Goal: Task Accomplishment & Management: Manage account settings

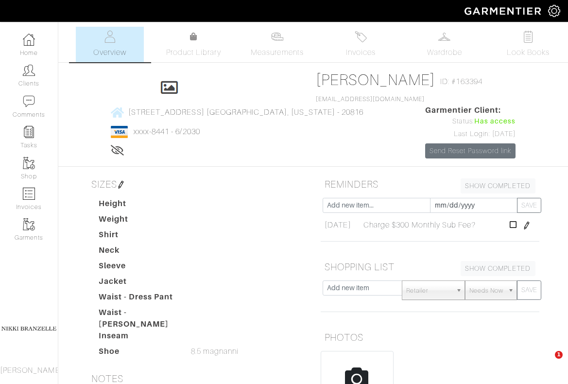
scroll to position [45, 0]
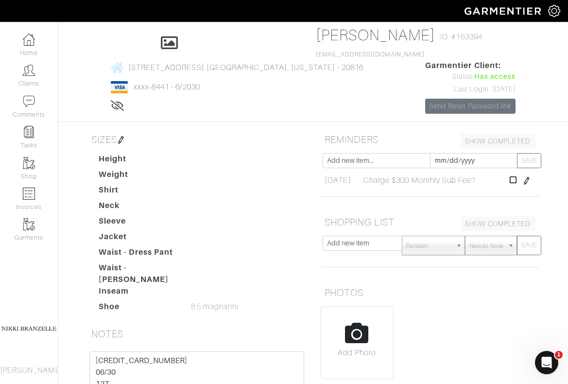
click at [29, 79] on link "Clients" at bounding box center [29, 75] width 58 height 31
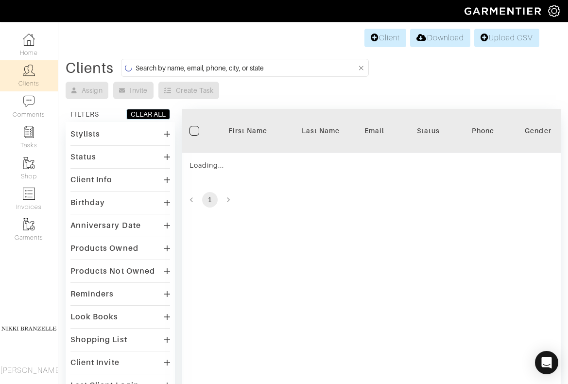
click at [216, 69] on input at bounding box center [247, 68] width 222 height 12
type input "jenny"
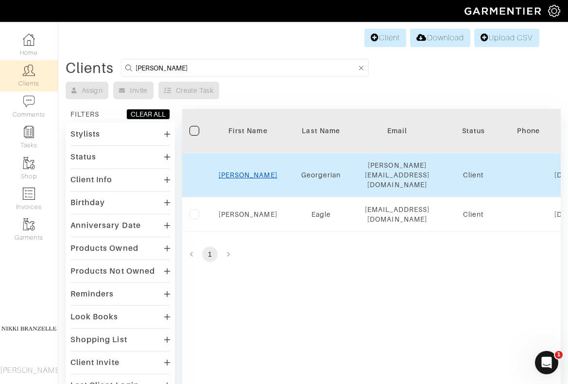
click at [252, 171] on link "Jenny" at bounding box center [248, 175] width 59 height 8
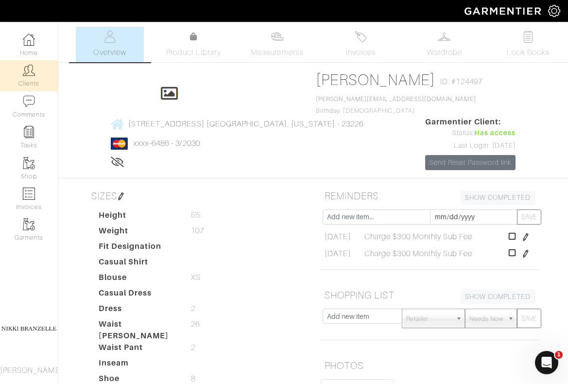
click at [40, 66] on link "Clients" at bounding box center [29, 75] width 58 height 31
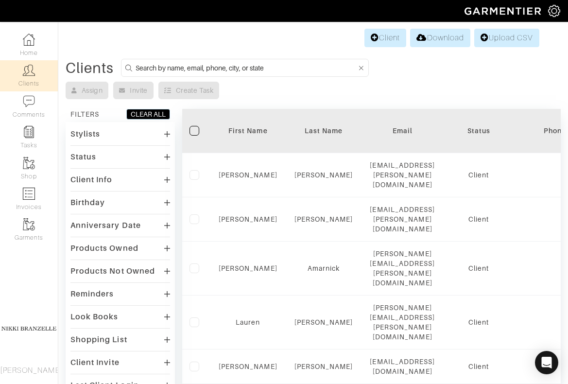
click at [195, 71] on input at bounding box center [247, 68] width 222 height 12
type input "lauren"
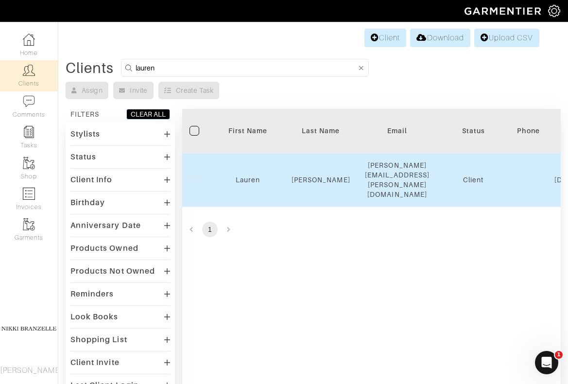
click at [249, 176] on td "Lauren" at bounding box center [247, 180] width 73 height 54
click at [249, 176] on link "Lauren" at bounding box center [248, 180] width 24 height 8
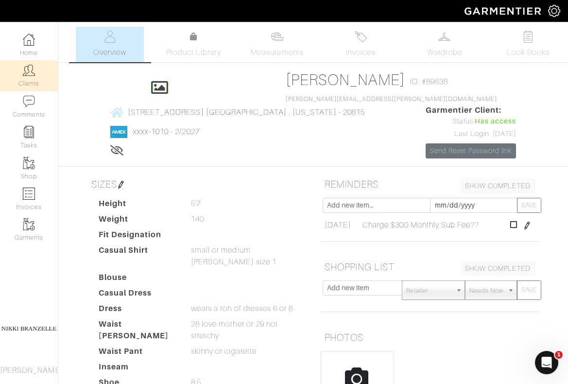
click at [36, 75] on link "Clients" at bounding box center [29, 75] width 58 height 31
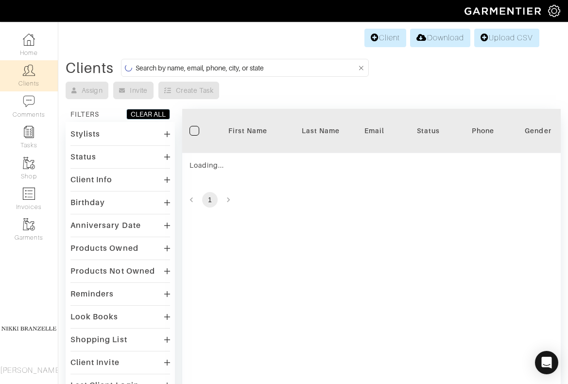
click at [154, 66] on input at bounding box center [247, 68] width 222 height 12
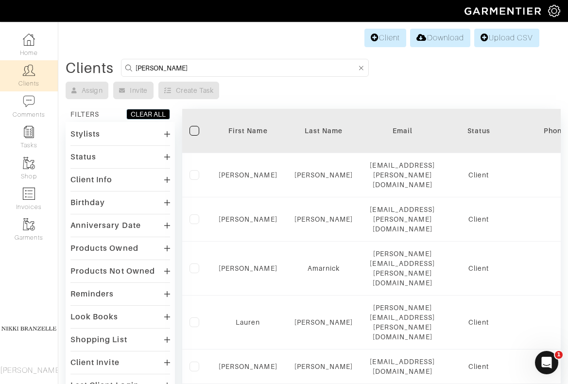
type input "leslie"
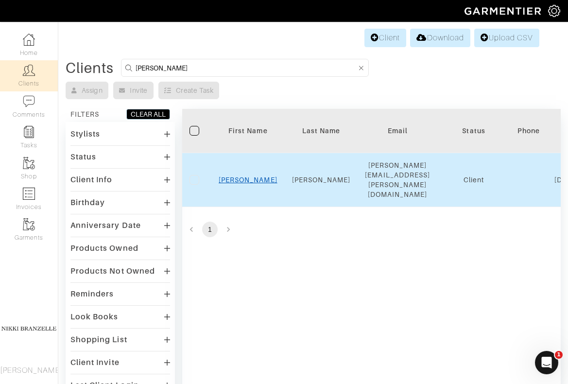
click at [256, 176] on link "Leslie" at bounding box center [248, 180] width 59 height 8
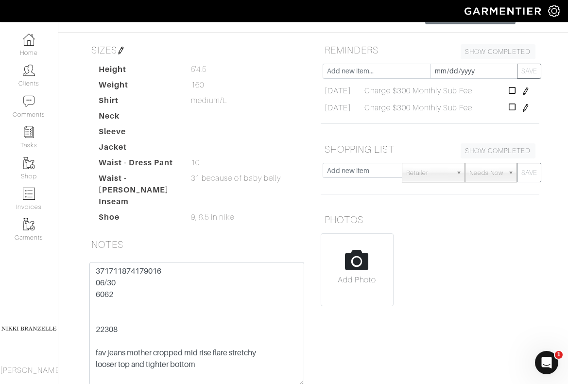
scroll to position [146, 0]
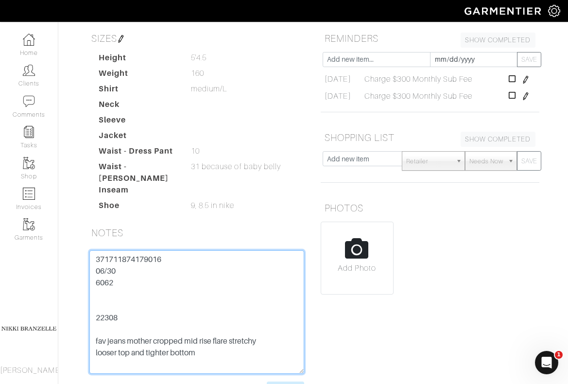
click at [143, 264] on textarea "371711874179016 06/30 6062 22308 fav jeans mother cropped mid rise flare stretc…" at bounding box center [196, 311] width 215 height 123
